Goal: Information Seeking & Learning: Learn about a topic

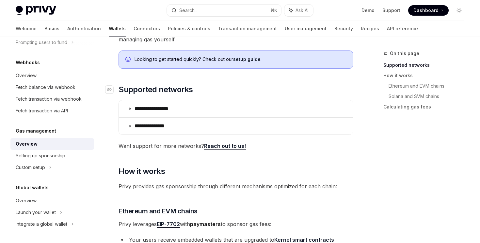
scroll to position [80, 0]
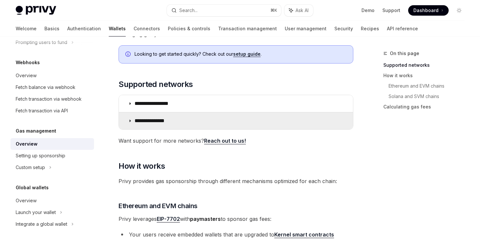
click at [196, 126] on summary "**********" at bounding box center [236, 121] width 234 height 17
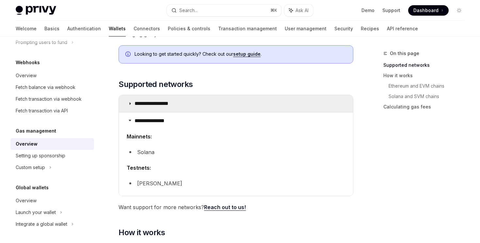
click at [202, 97] on summary "**********" at bounding box center [236, 103] width 234 height 17
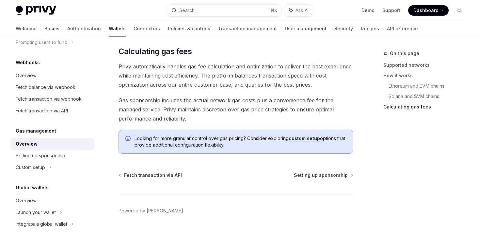
scroll to position [775, 0]
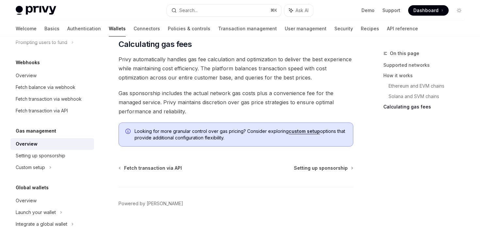
click at [304, 131] on link "custom setup" at bounding box center [303, 132] width 31 height 6
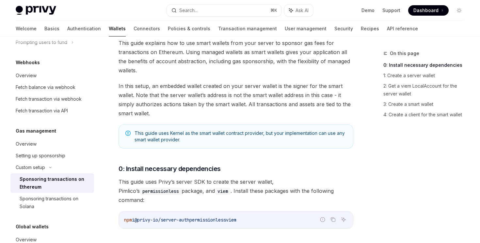
scroll to position [38, 0]
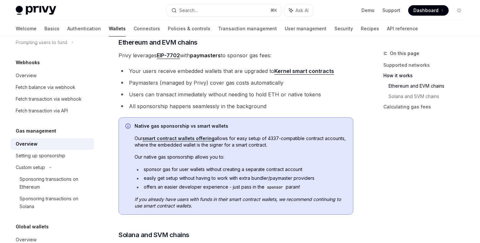
scroll to position [433, 0]
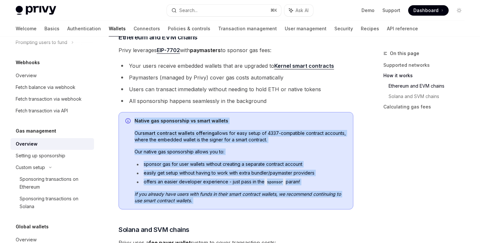
drag, startPoint x: 252, startPoint y: 114, endPoint x: 233, endPoint y: 204, distance: 92.6
click at [233, 205] on div "Native gas sponsorship vs smart wallets Our smart contract wallets offering all…" at bounding box center [235, 161] width 235 height 98
click at [233, 204] on div "Native gas sponsorship vs smart wallets Our smart contract wallets offering all…" at bounding box center [235, 161] width 235 height 98
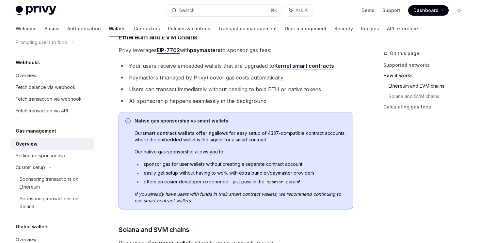
click at [192, 134] on link "smart contract wallets offering" at bounding box center [178, 134] width 72 height 6
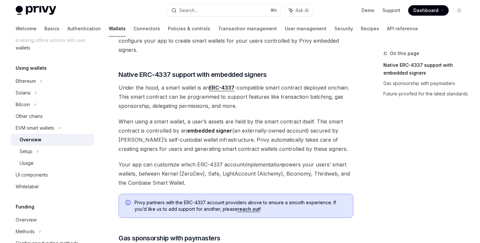
scroll to position [379, 0]
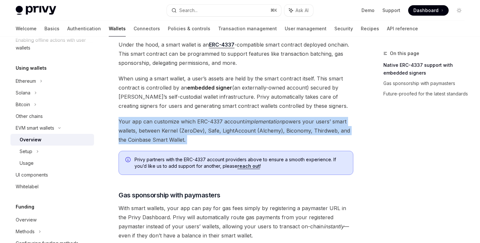
drag, startPoint x: 172, startPoint y: 114, endPoint x: 200, endPoint y: 146, distance: 42.1
click at [200, 146] on div "Privy makes it easy to create smart wallets for your users. Smart wallets are p…" at bounding box center [235, 4] width 235 height 602
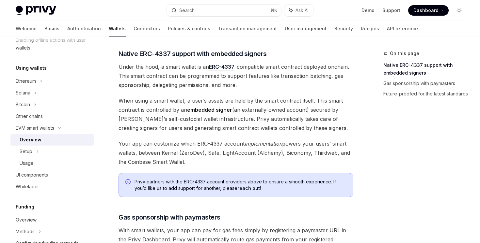
scroll to position [339, 0]
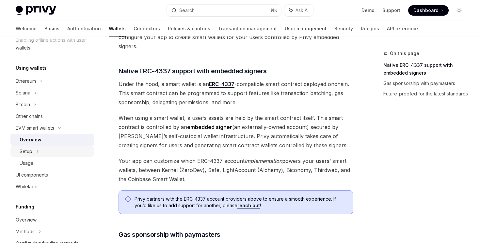
click at [39, 152] on div "Setup" at bounding box center [52, 152] width 84 height 12
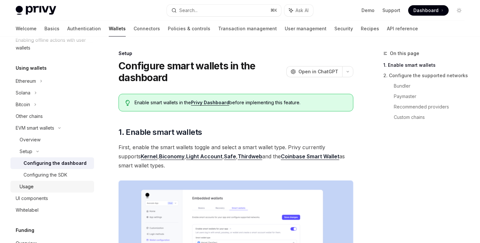
click at [48, 184] on div "Usage" at bounding box center [55, 187] width 70 height 8
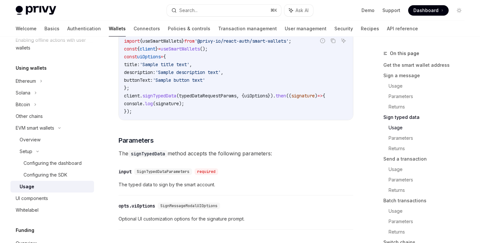
scroll to position [698, 0]
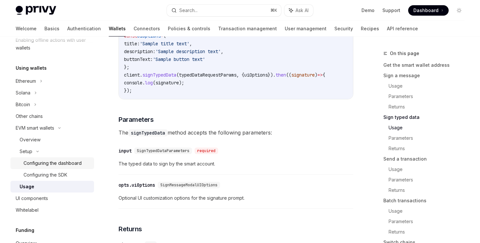
click at [76, 167] on link "Configuring the dashboard" at bounding box center [52, 164] width 84 height 12
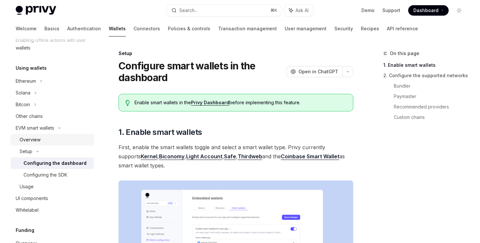
click at [54, 140] on div "Overview" at bounding box center [55, 140] width 70 height 8
type textarea "*"
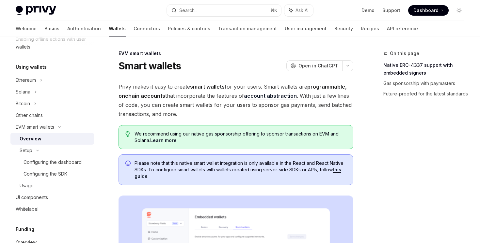
scroll to position [141, 0]
click at [64, 130] on div "EVM smart wallets" at bounding box center [52, 127] width 84 height 12
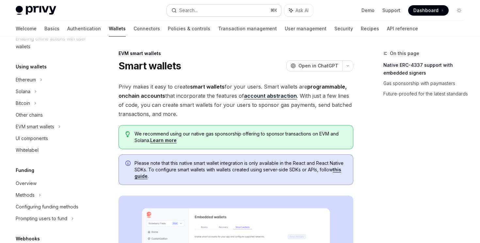
click at [234, 5] on button "Search... ⌘ K" at bounding box center [224, 11] width 114 height 12
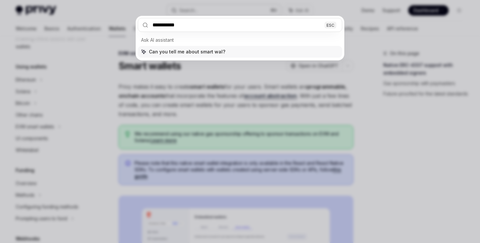
type input "**********"
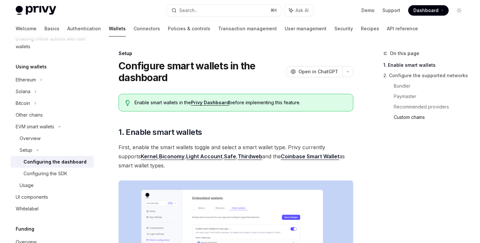
click at [404, 116] on link "Custom chains" at bounding box center [431, 117] width 76 height 10
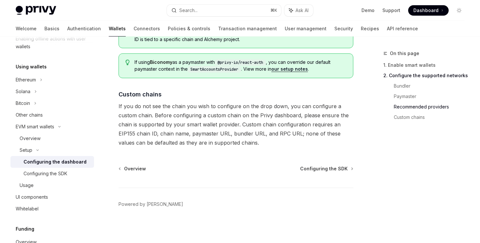
scroll to position [920, 0]
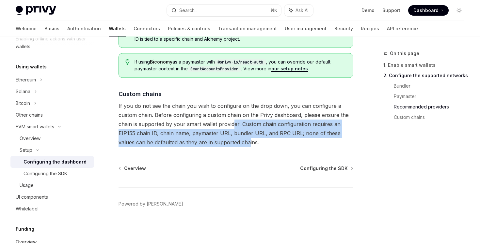
drag, startPoint x: 231, startPoint y: 124, endPoint x: 231, endPoint y: 144, distance: 19.9
click at [231, 144] on span "If you do not see the chain you wish to configure on the drop down, you can con…" at bounding box center [235, 124] width 235 height 46
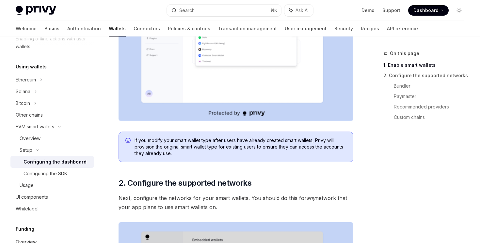
scroll to position [109, 0]
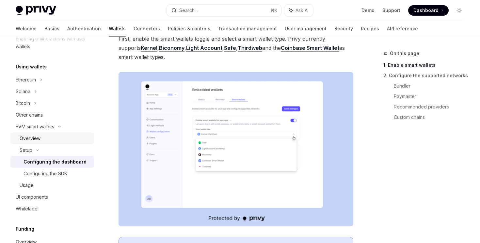
click at [48, 141] on div "Overview" at bounding box center [55, 139] width 70 height 8
type textarea "*"
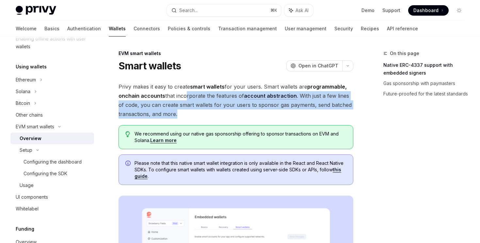
drag, startPoint x: 182, startPoint y: 99, endPoint x: 186, endPoint y: 114, distance: 15.8
click at [186, 114] on span "Privy makes it easy to create smart wallets for your users. Smart wallets are p…" at bounding box center [235, 100] width 235 height 37
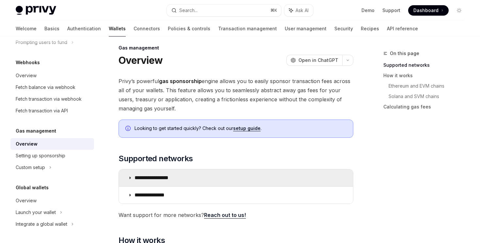
scroll to position [2, 0]
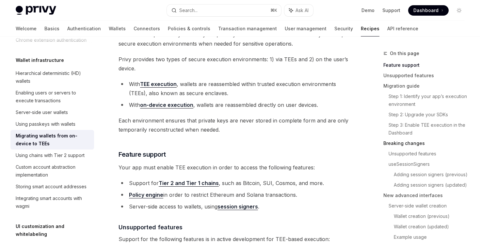
scroll to position [5, 0]
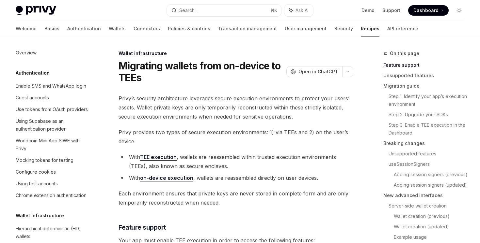
scroll to position [156, 0]
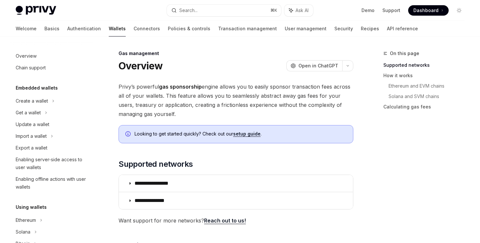
scroll to position [317, 0]
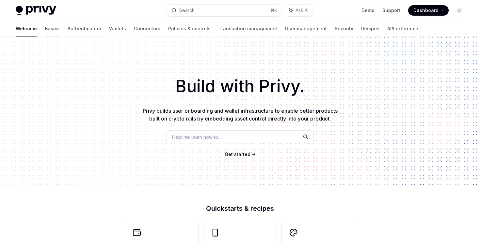
click at [45, 27] on link "Basics" at bounding box center [52, 29] width 15 height 16
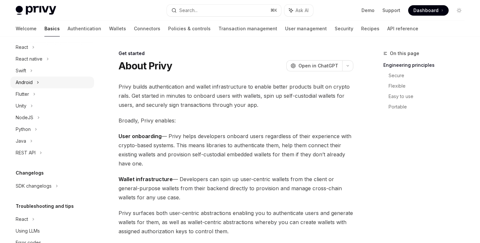
scroll to position [104, 0]
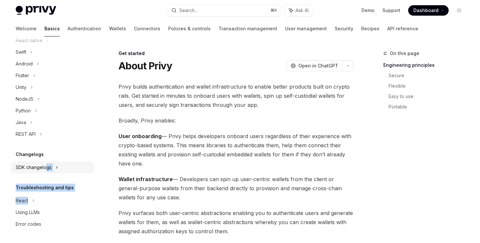
drag, startPoint x: 35, startPoint y: 196, endPoint x: 46, endPoint y: 171, distance: 27.6
click at [46, 171] on div "Get started About Privy Create an account Choose your platform Configuring Priv…" at bounding box center [52, 86] width 84 height 287
click at [46, 171] on div "SDK changelogs" at bounding box center [34, 168] width 36 height 8
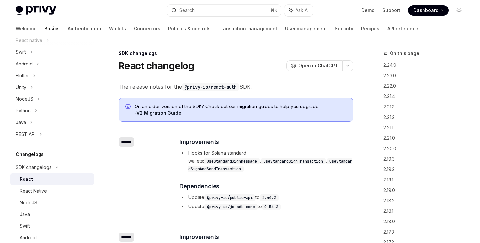
type textarea "*"
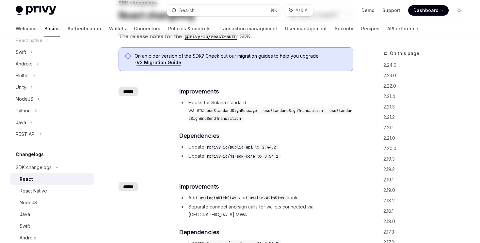
scroll to position [123, 0]
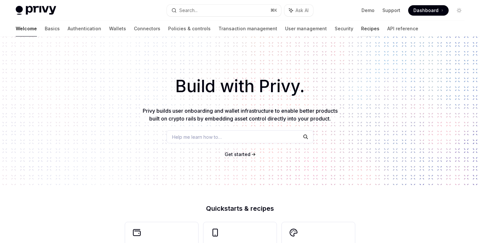
click at [361, 26] on link "Recipes" at bounding box center [370, 29] width 18 height 16
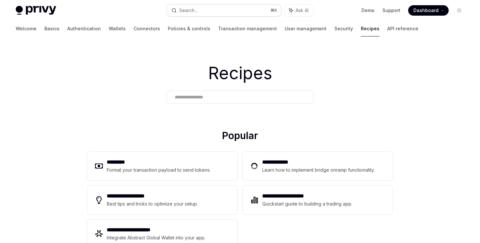
click at [209, 10] on button "Search... ⌘ K" at bounding box center [224, 11] width 114 height 12
type textarea "*"
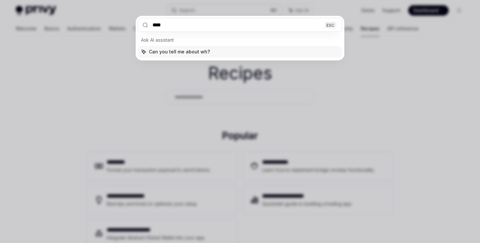
type input "*****"
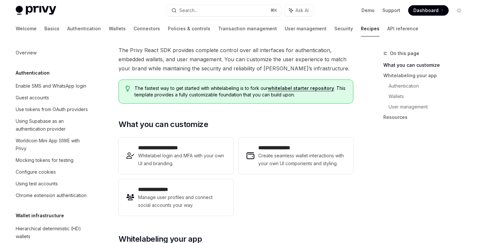
scroll to position [275, 0]
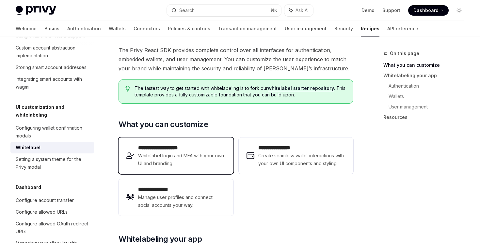
click at [197, 138] on div "**********" at bounding box center [175, 156] width 115 height 37
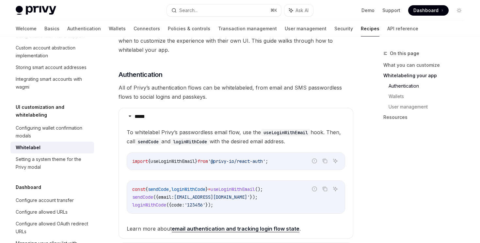
scroll to position [234, 0]
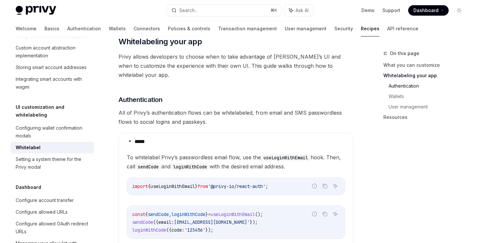
click at [392, 86] on link "Authentication" at bounding box center [428, 86] width 81 height 10
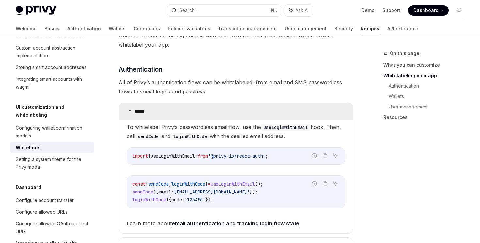
scroll to position [271, 0]
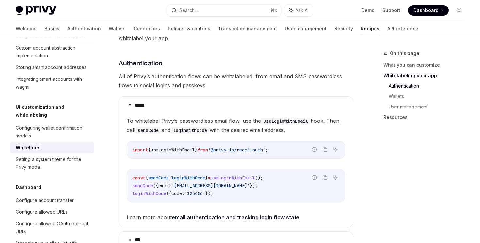
click at [203, 214] on link "email authentication and tracking login flow state" at bounding box center [236, 217] width 128 height 7
type textarea "*"
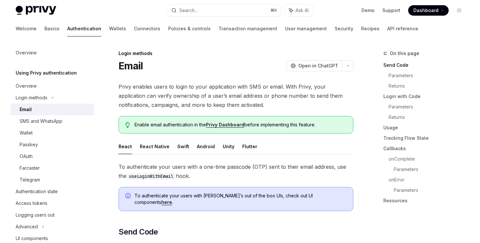
scroll to position [31, 0]
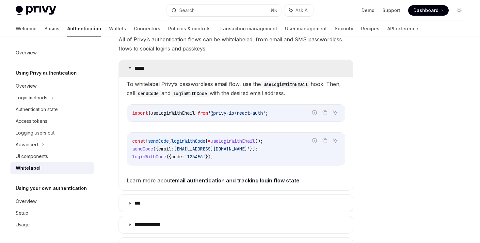
scroll to position [5, 0]
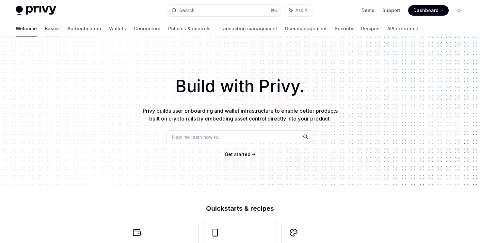
click at [45, 31] on link "Basics" at bounding box center [52, 29] width 15 height 16
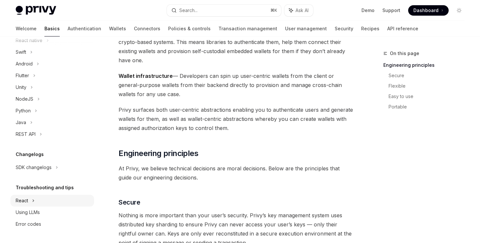
scroll to position [109, 0]
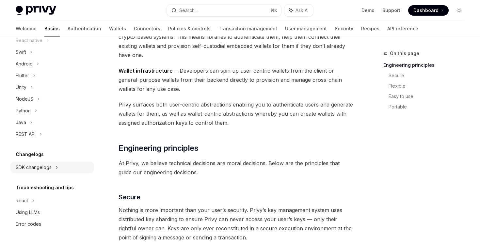
click at [55, 166] on icon at bounding box center [56, 168] width 3 height 8
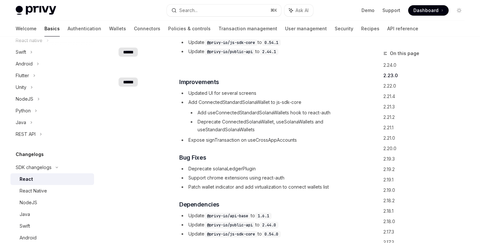
scroll to position [116, 0]
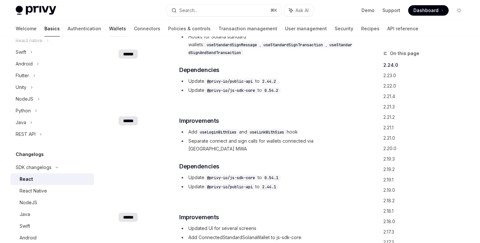
click at [109, 32] on link "Wallets" at bounding box center [117, 29] width 17 height 16
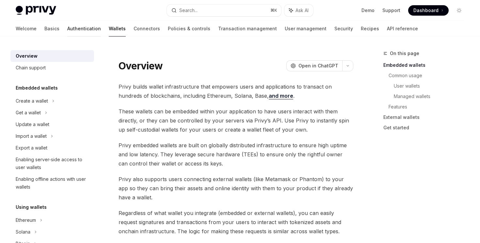
click at [67, 32] on link "Authentication" at bounding box center [84, 29] width 34 height 16
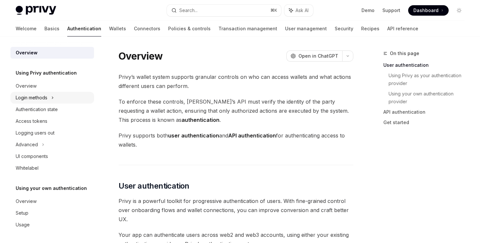
click at [68, 98] on div "Login methods" at bounding box center [52, 98] width 84 height 12
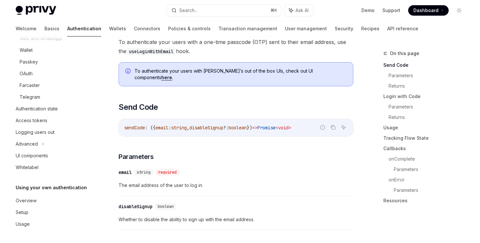
scroll to position [135, 0]
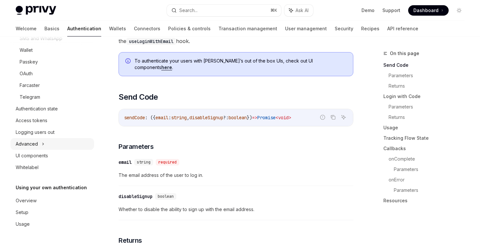
click at [61, 143] on div "Advanced" at bounding box center [52, 144] width 84 height 12
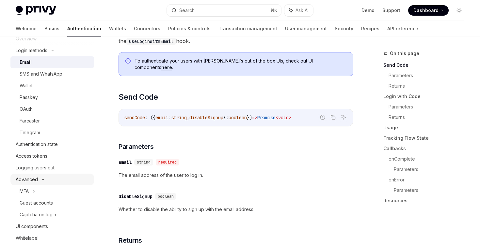
scroll to position [0, 0]
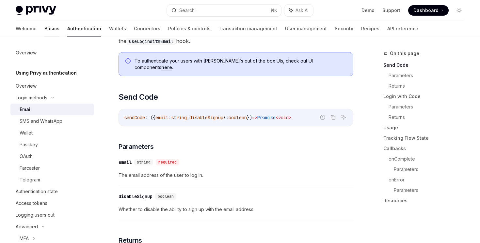
click at [44, 27] on link "Basics" at bounding box center [51, 29] width 15 height 16
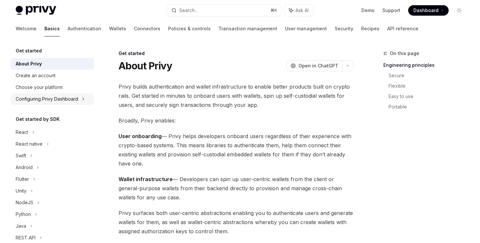
click at [78, 98] on div "Configuring Privy Dashboard" at bounding box center [47, 99] width 62 height 8
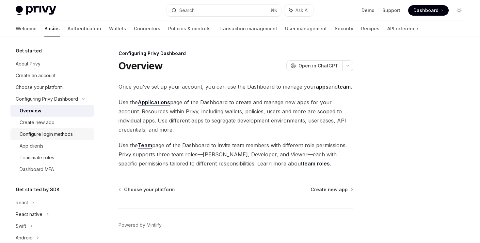
click at [67, 137] on div "Configure login methods" at bounding box center [46, 135] width 53 height 8
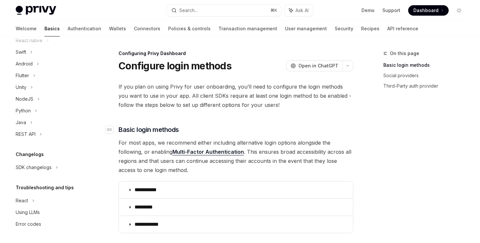
scroll to position [161, 0]
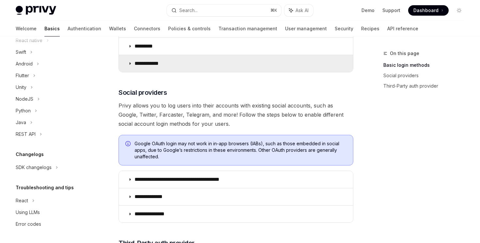
click at [135, 65] on p "**********" at bounding box center [148, 63] width 29 height 7
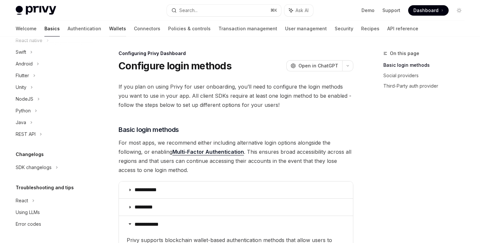
click at [109, 34] on link "Wallets" at bounding box center [117, 29] width 17 height 16
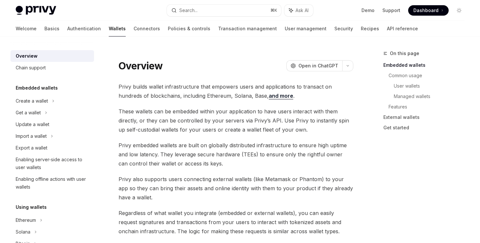
click at [133, 33] on link "Connectors" at bounding box center [146, 29] width 26 height 16
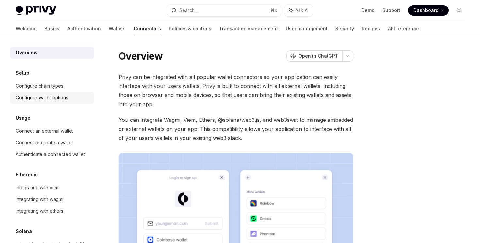
click at [69, 92] on link "Configure wallet options" at bounding box center [52, 98] width 84 height 12
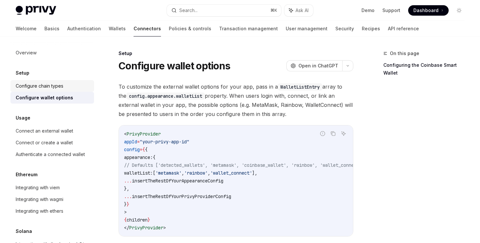
click at [72, 85] on div "Configure chain types" at bounding box center [53, 86] width 74 height 8
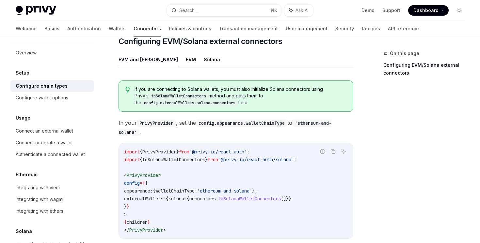
scroll to position [170, 0]
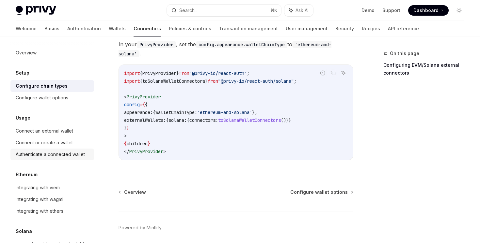
click at [53, 150] on link "Authenticate a connected wallet" at bounding box center [52, 155] width 84 height 12
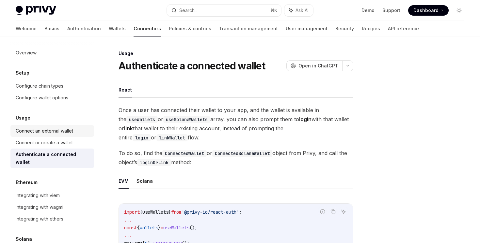
click at [57, 130] on div "Connect an external wallet" at bounding box center [44, 131] width 57 height 8
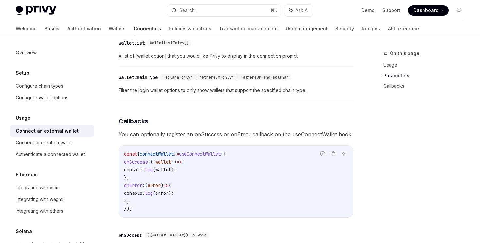
scroll to position [285, 0]
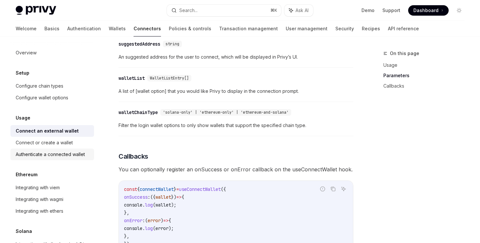
click at [50, 149] on link "Authenticate a connected wallet" at bounding box center [52, 155] width 84 height 12
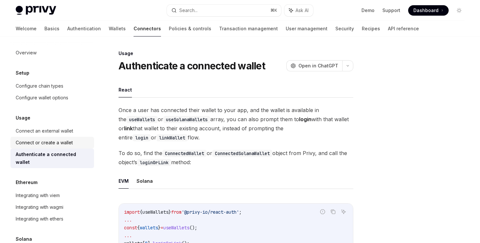
click at [54, 145] on div "Connect or create a wallet" at bounding box center [44, 143] width 57 height 8
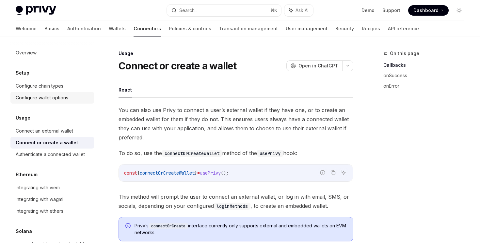
click at [63, 101] on div "Configure wallet options" at bounding box center [42, 98] width 53 height 8
type textarea "*"
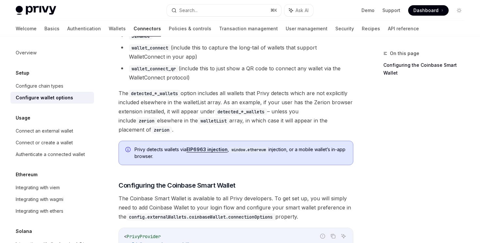
scroll to position [687, 0]
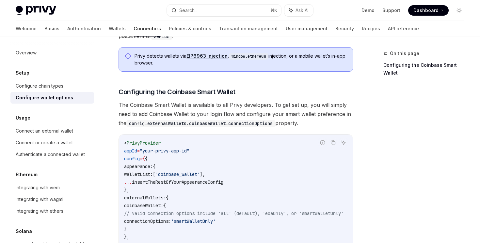
click at [214, 3] on div "Privy Docs home page Search... ⌘ K Ask AI Demo Support Dashboard Dashboard Sear…" at bounding box center [240, 10] width 448 height 21
click at [209, 6] on button "Search... ⌘ K" at bounding box center [224, 11] width 114 height 12
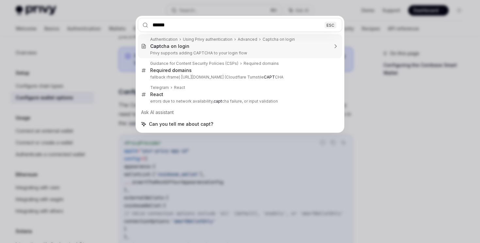
type input "*******"
type textarea "*"
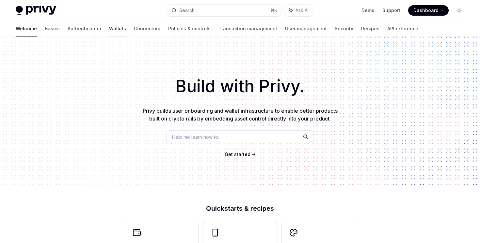
click at [109, 32] on link "Wallets" at bounding box center [117, 29] width 17 height 16
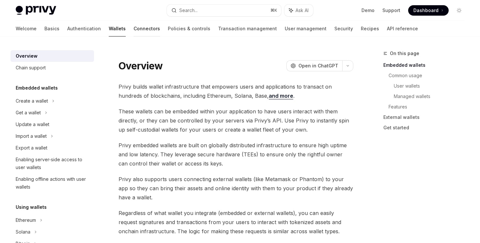
click at [133, 27] on link "Connectors" at bounding box center [146, 29] width 26 height 16
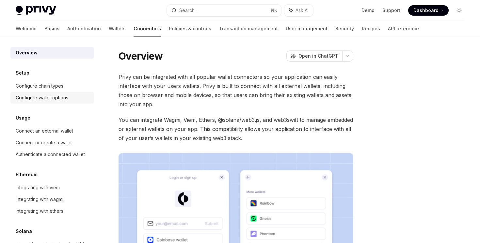
click at [33, 99] on div "Configure wallet options" at bounding box center [42, 98] width 53 height 8
type textarea "*"
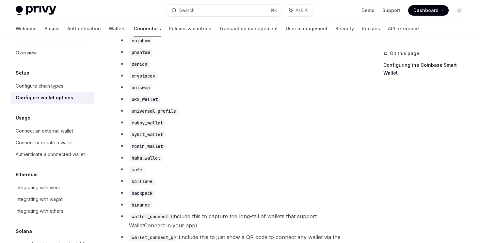
scroll to position [492, 0]
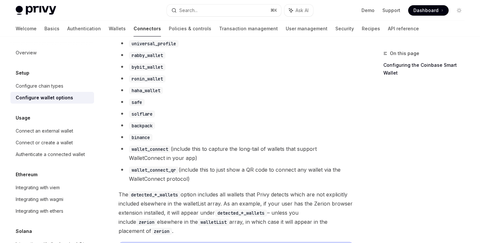
drag, startPoint x: 219, startPoint y: 164, endPoint x: 216, endPoint y: 142, distance: 21.7
click at [216, 142] on ul "detected_ethereum_wallets detected_solana_wallets metamask coinbase_wallet rain…" at bounding box center [235, 52] width 235 height 262
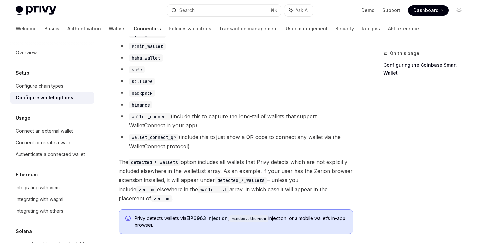
scroll to position [619, 0]
